Goal: Subscribe to service/newsletter

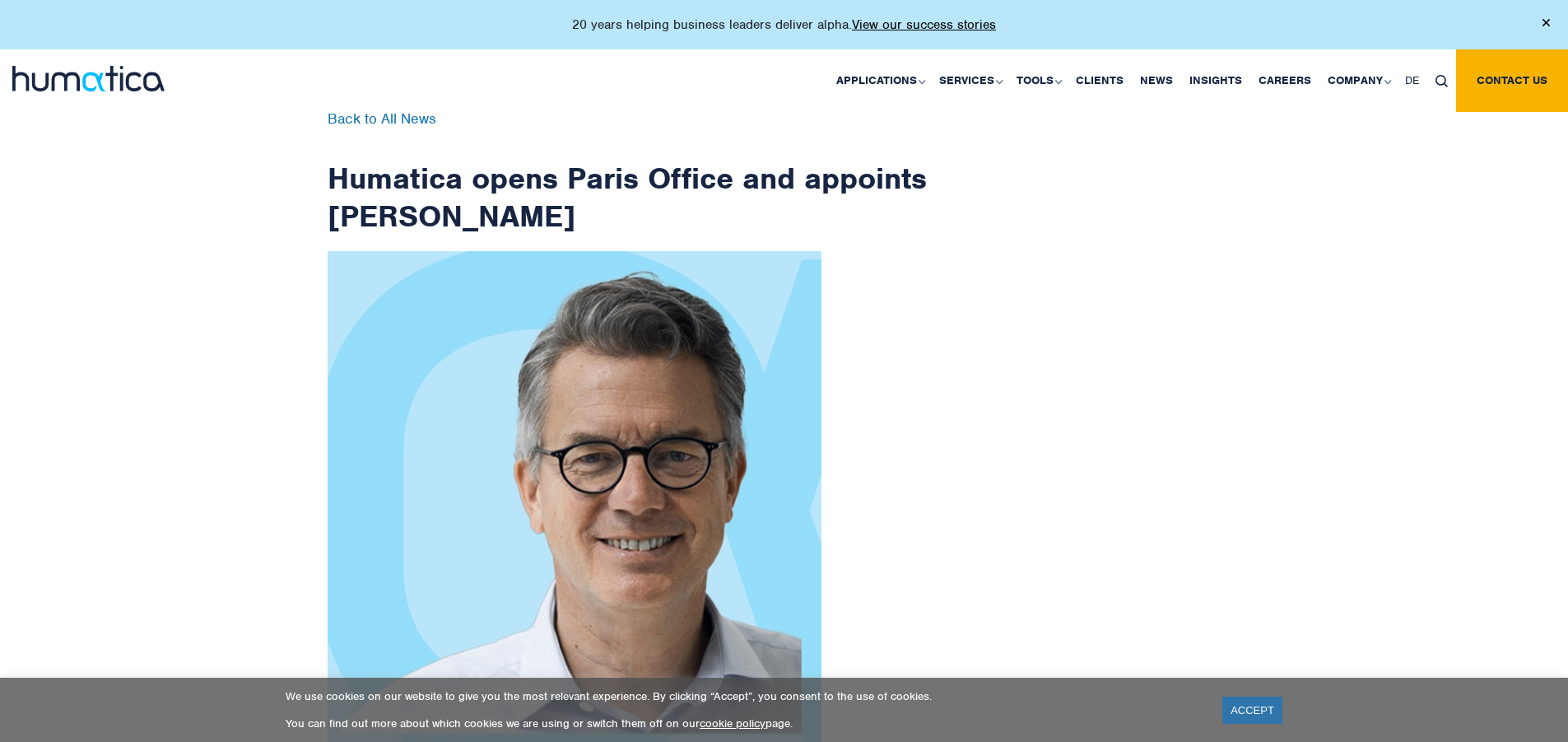
scroll to position [2628, 0]
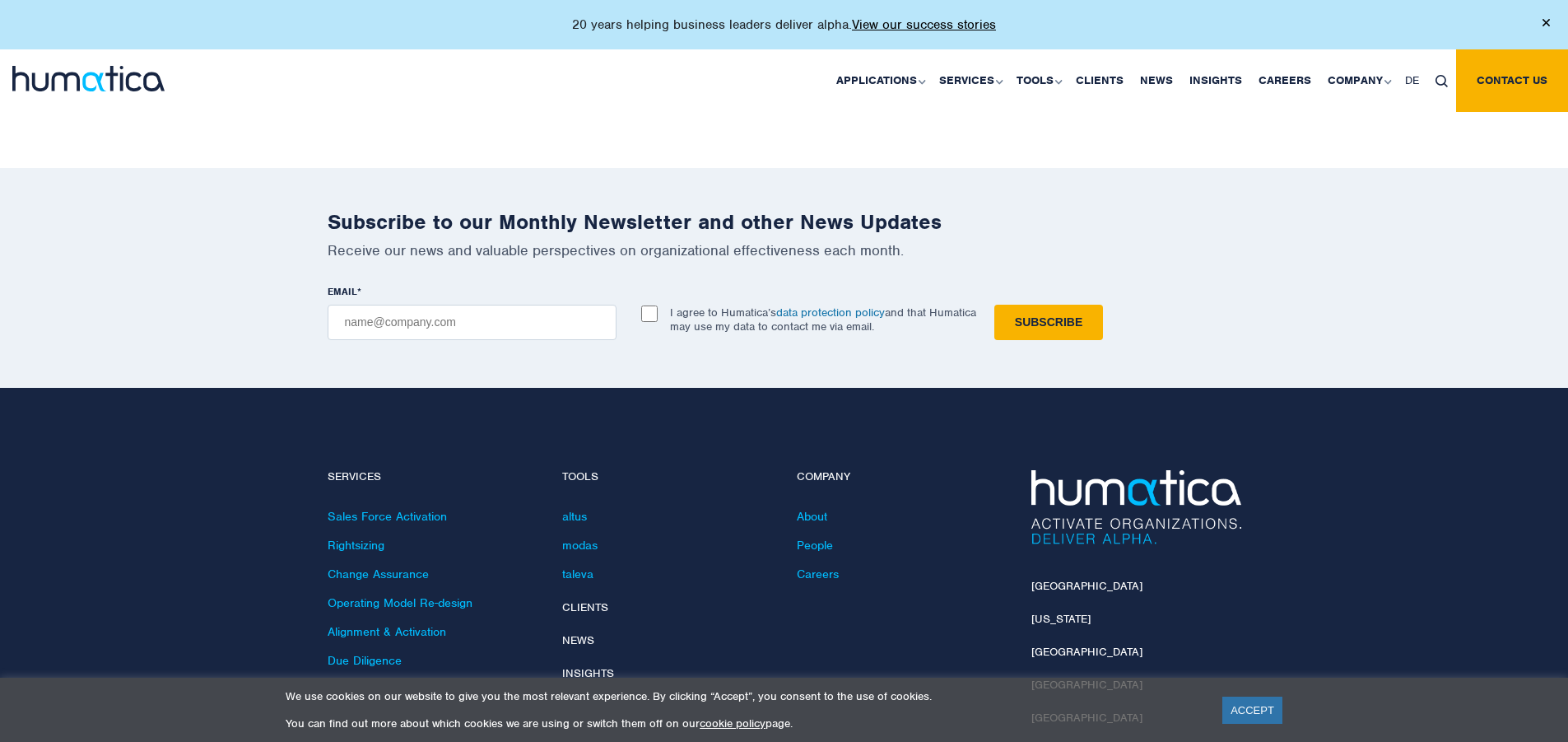
checkbox input "true"
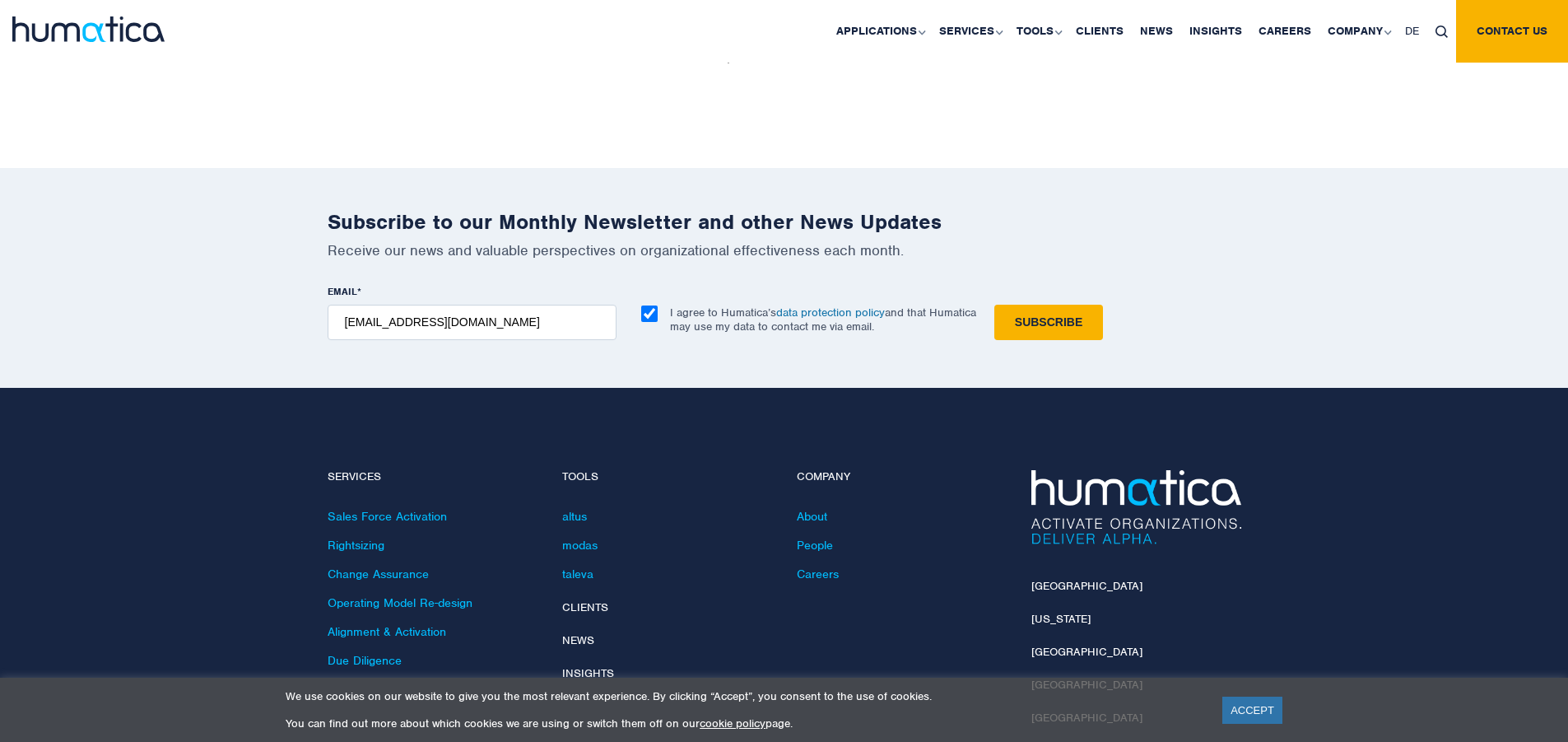
type input "[EMAIL_ADDRESS][DOMAIN_NAME]"
click at [995, 305] on input "Subscribe" at bounding box center [1049, 323] width 109 height 35
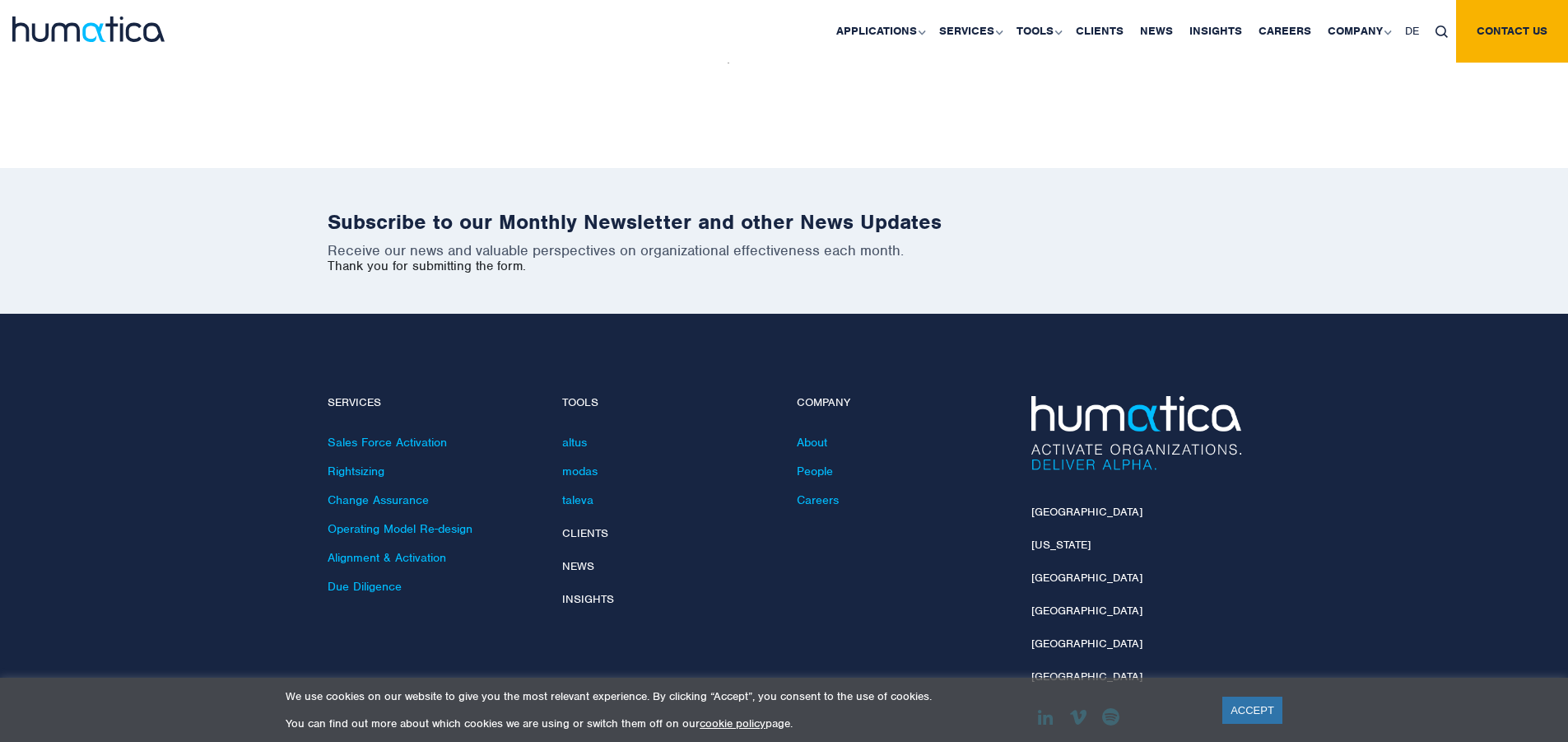
scroll to position [2553, 0]
